Goal: Task Accomplishment & Management: Manage account settings

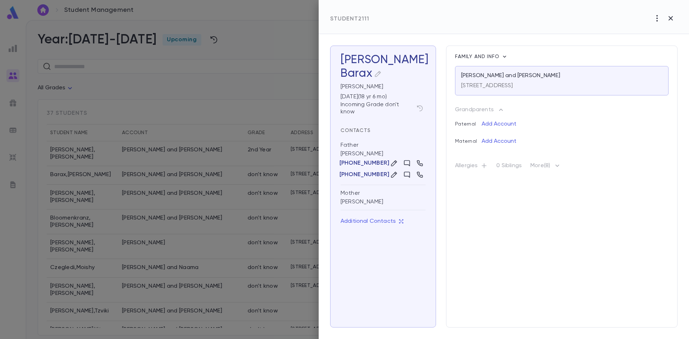
click at [379, 75] on icon "button" at bounding box center [377, 73] width 7 height 7
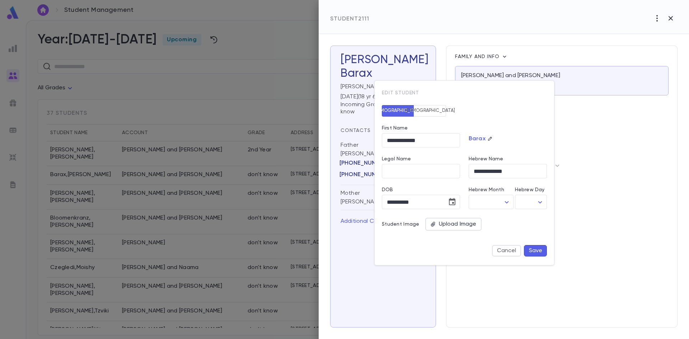
drag, startPoint x: 364, startPoint y: 248, endPoint x: 368, endPoint y: 195, distance: 53.3
click at [364, 247] on div at bounding box center [344, 169] width 689 height 339
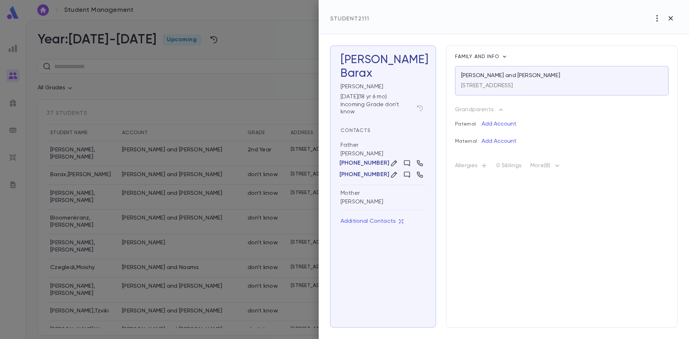
click at [560, 169] on icon "button" at bounding box center [557, 166] width 9 height 9
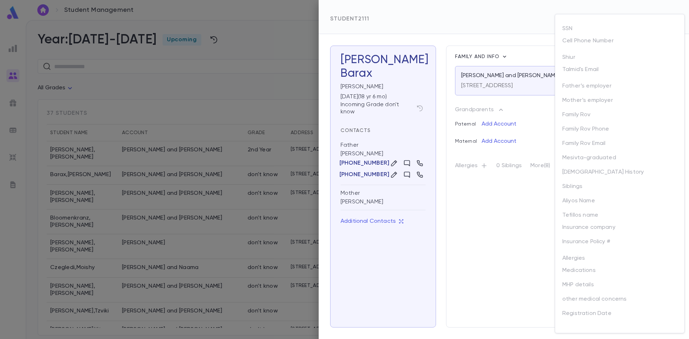
click at [389, 93] on div at bounding box center [344, 169] width 689 height 339
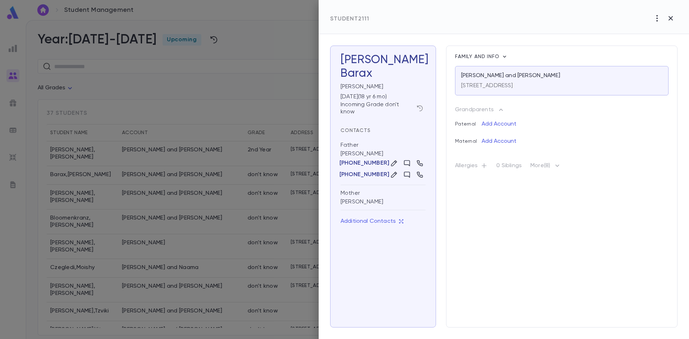
click at [420, 103] on button "button" at bounding box center [419, 108] width 11 height 11
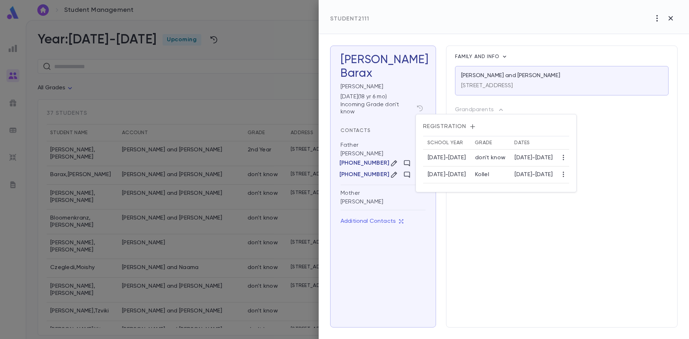
click at [469, 125] on icon "button" at bounding box center [472, 126] width 7 height 7
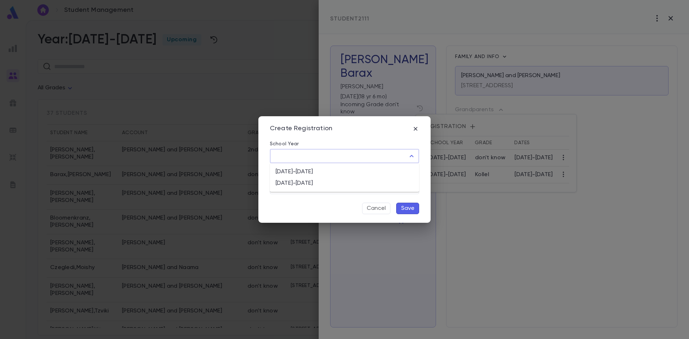
click at [355, 159] on input "School Year" at bounding box center [339, 156] width 132 height 14
click at [427, 131] on div "Create Registration School Year ​ Grade ​ Cancel Save" at bounding box center [344, 169] width 172 height 107
click at [415, 131] on icon "button" at bounding box center [415, 128] width 7 height 7
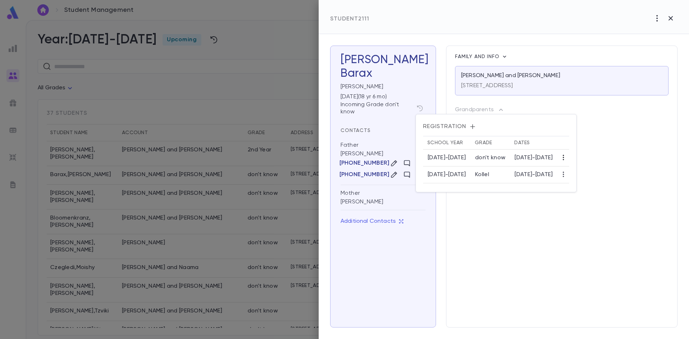
click at [567, 156] on icon "button" at bounding box center [563, 157] width 7 height 7
click at [587, 169] on li "Edit" at bounding box center [595, 171] width 30 height 11
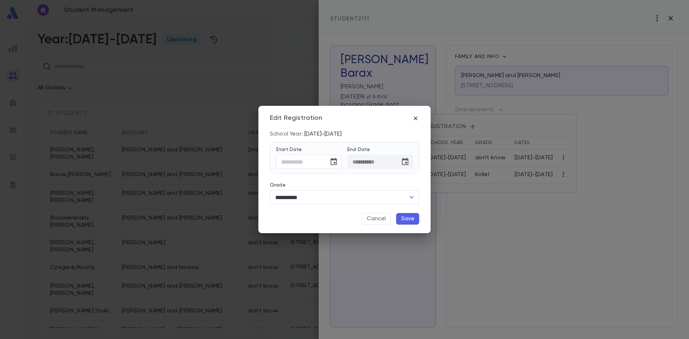
drag, startPoint x: 353, startPoint y: 264, endPoint x: 368, endPoint y: 243, distance: 25.5
click at [355, 262] on div "**********" at bounding box center [344, 169] width 689 height 339
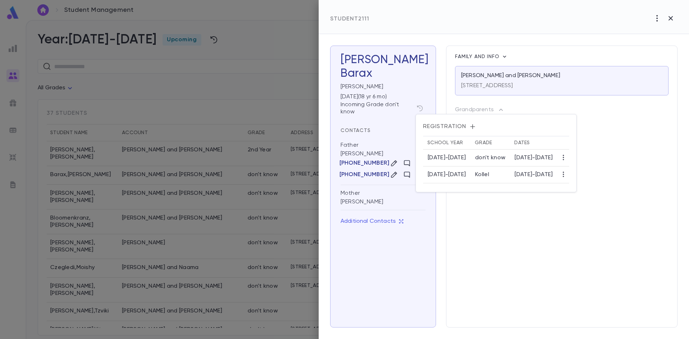
click at [92, 167] on div at bounding box center [344, 169] width 689 height 339
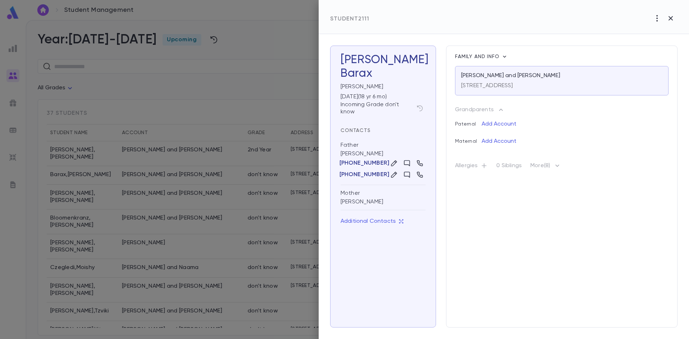
drag, startPoint x: 77, startPoint y: 190, endPoint x: 176, endPoint y: 201, distance: 99.8
click at [276, 211] on div at bounding box center [344, 169] width 689 height 339
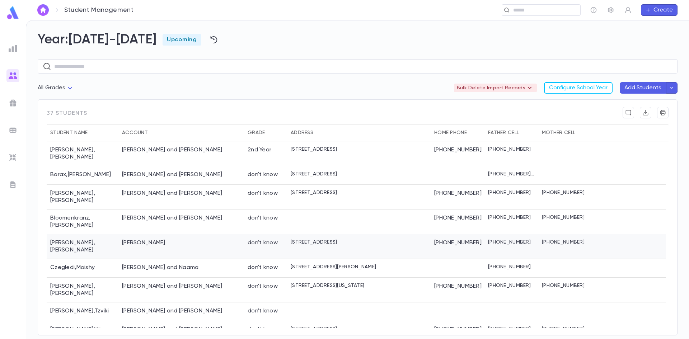
click at [264, 238] on div "don't know" at bounding box center [265, 246] width 43 height 25
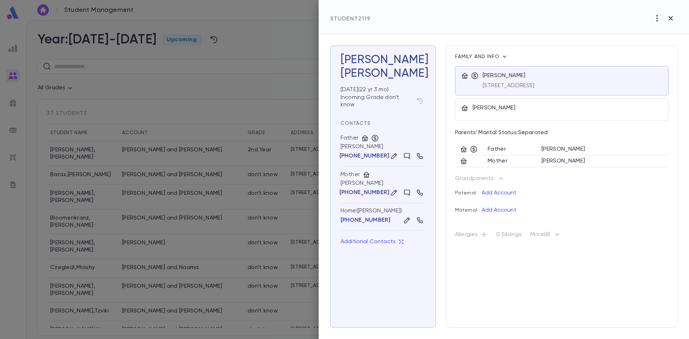
click at [406, 83] on div "04/22/2003 ( 22 yr 3 mo )" at bounding box center [382, 88] width 88 height 10
click at [415, 107] on div "Incoming Grade don't know" at bounding box center [383, 101] width 85 height 14
click at [352, 94] on div "Incoming Grade don't know" at bounding box center [383, 101] width 85 height 14
click at [428, 99] on div "Dovid Cohen 04/22/2003 ( 22 yr 3 mo ) Incoming Grade don't know Contacts Father…" at bounding box center [383, 187] width 106 height 282
click at [419, 102] on icon "button" at bounding box center [419, 101] width 7 height 7
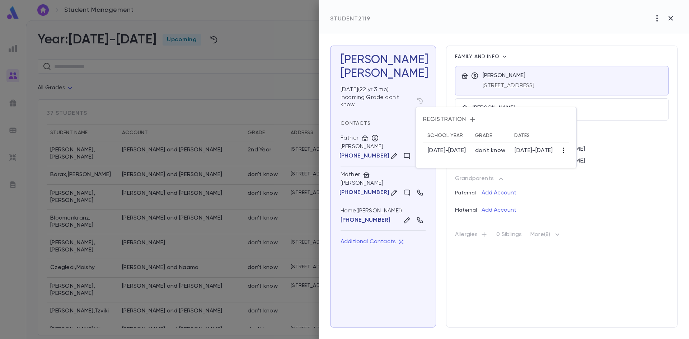
click at [567, 149] on icon "button" at bounding box center [563, 150] width 7 height 7
click at [586, 163] on li "Edit" at bounding box center [591, 164] width 22 height 11
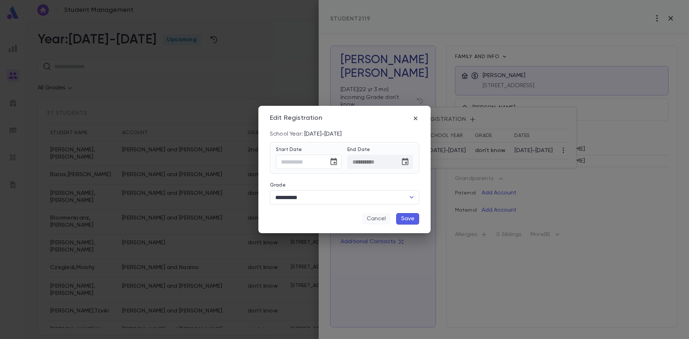
click at [369, 219] on button "Cancel" at bounding box center [376, 218] width 28 height 11
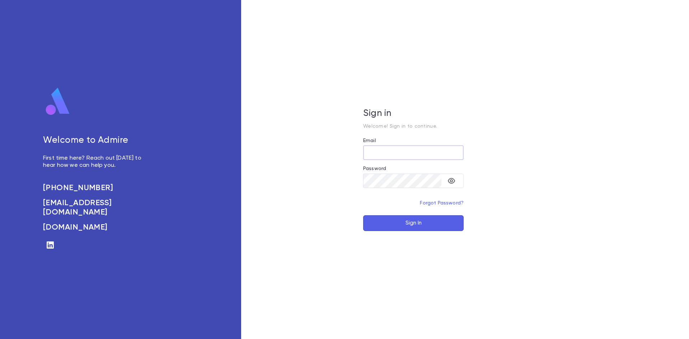
type input "**********"
click at [396, 221] on button "Sign In" at bounding box center [413, 223] width 101 height 16
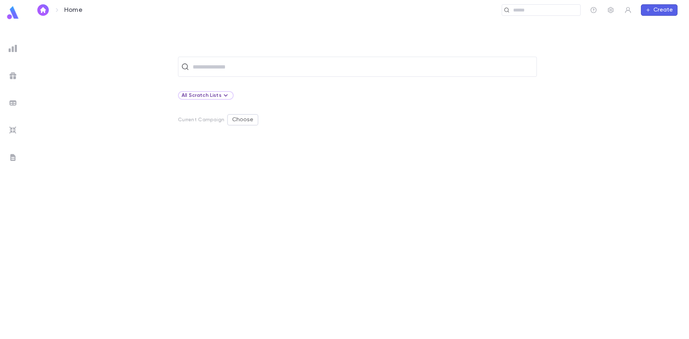
click at [19, 131] on div at bounding box center [12, 130] width 13 height 13
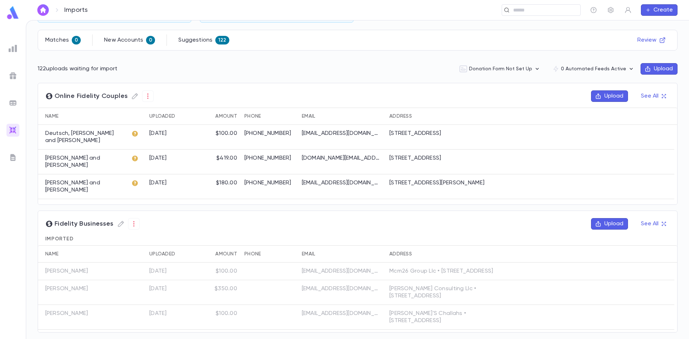
scroll to position [78, 0]
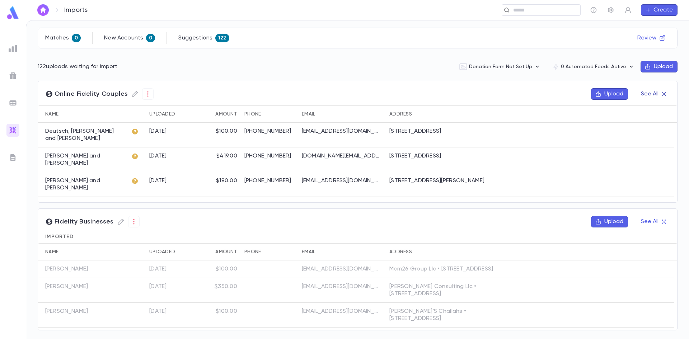
click at [643, 92] on button "See All" at bounding box center [653, 93] width 33 height 11
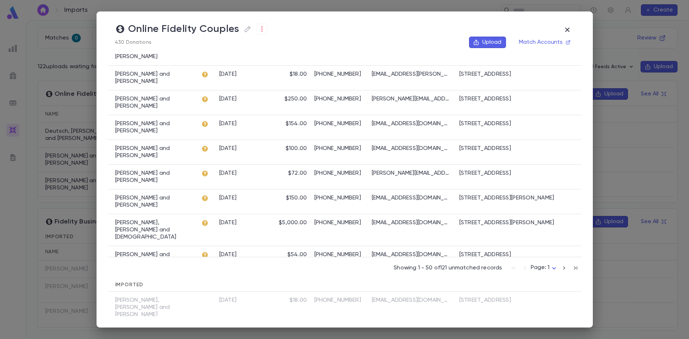
scroll to position [861, 0]
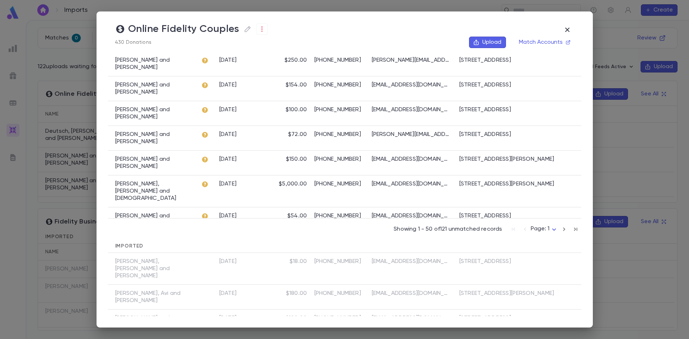
click at [23, 126] on div "Online Fidelity Couples 430 Donations Upload Match Accounts Name Uploaded Amoun…" at bounding box center [344, 169] width 689 height 339
